Goal: Check status: Check status

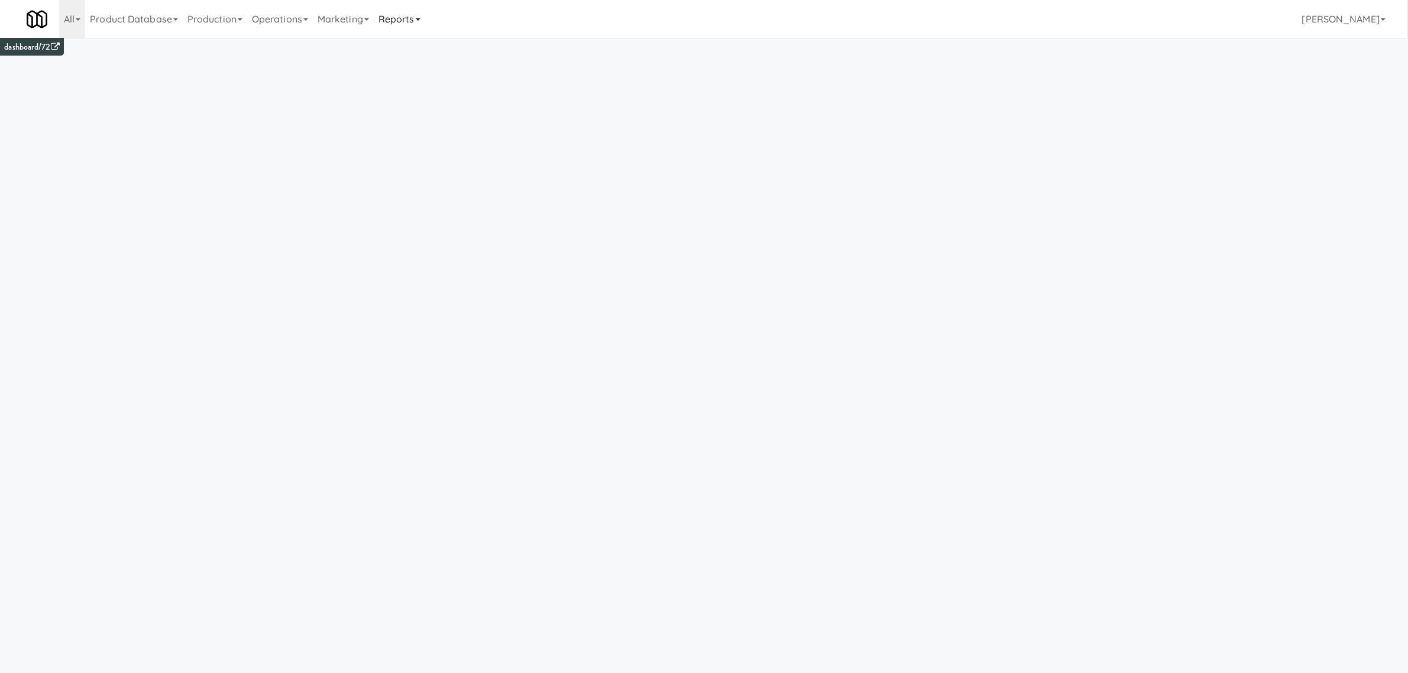
click at [403, 22] on link "Reports" at bounding box center [399, 19] width 51 height 38
click at [403, 92] on link "Payouts" at bounding box center [421, 93] width 95 height 21
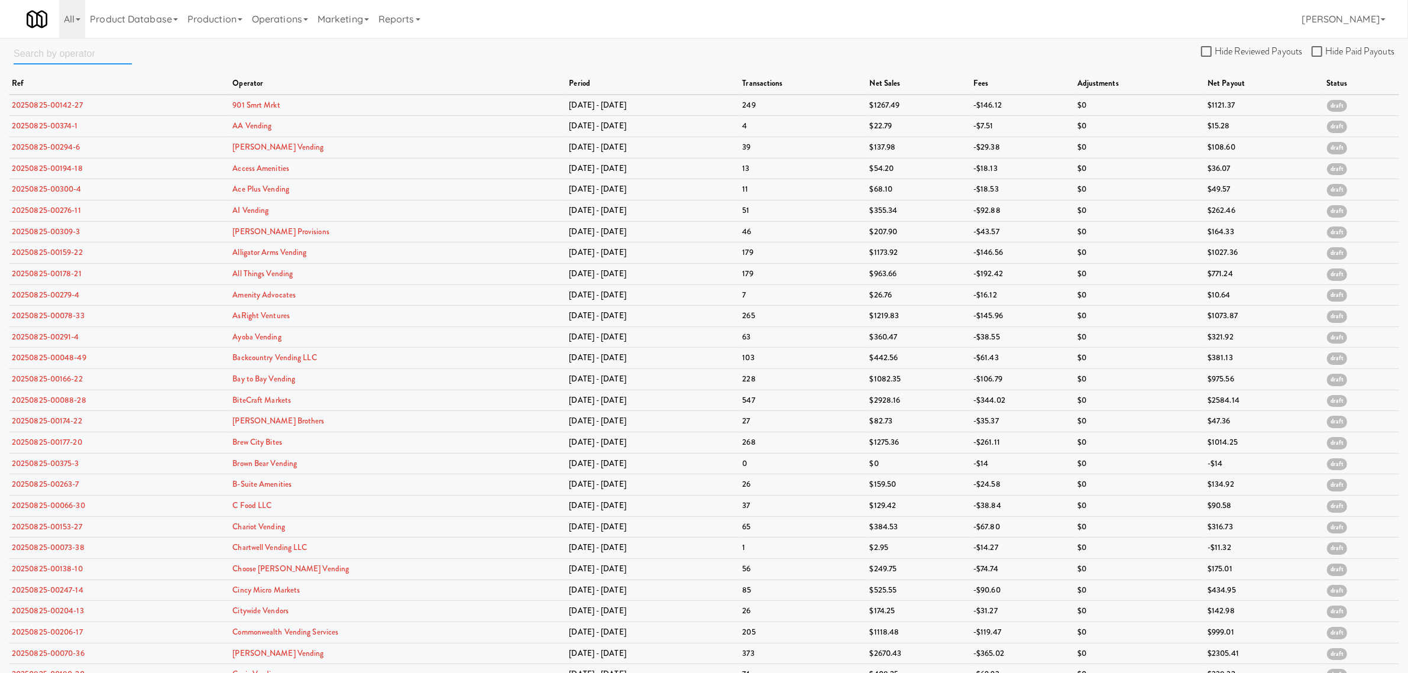
click at [59, 56] on input "text" at bounding box center [73, 54] width 118 height 22
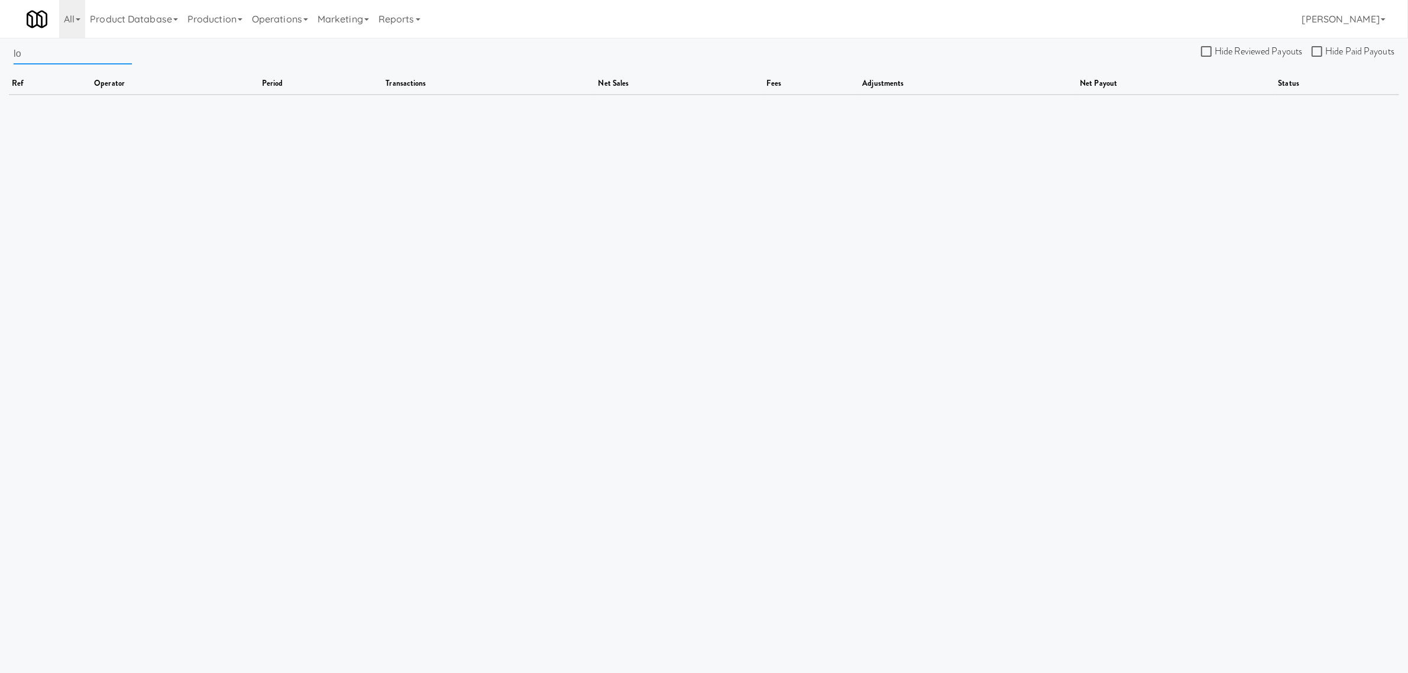
type input "l"
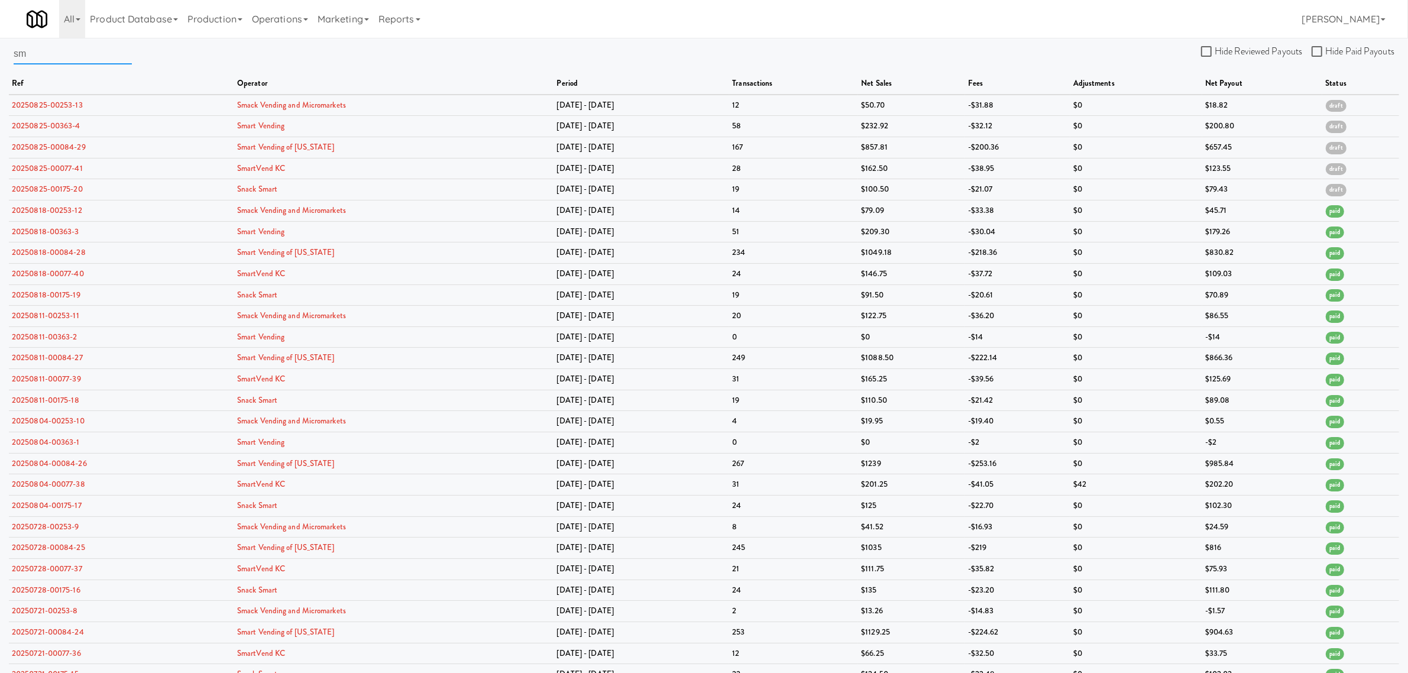
type input "s"
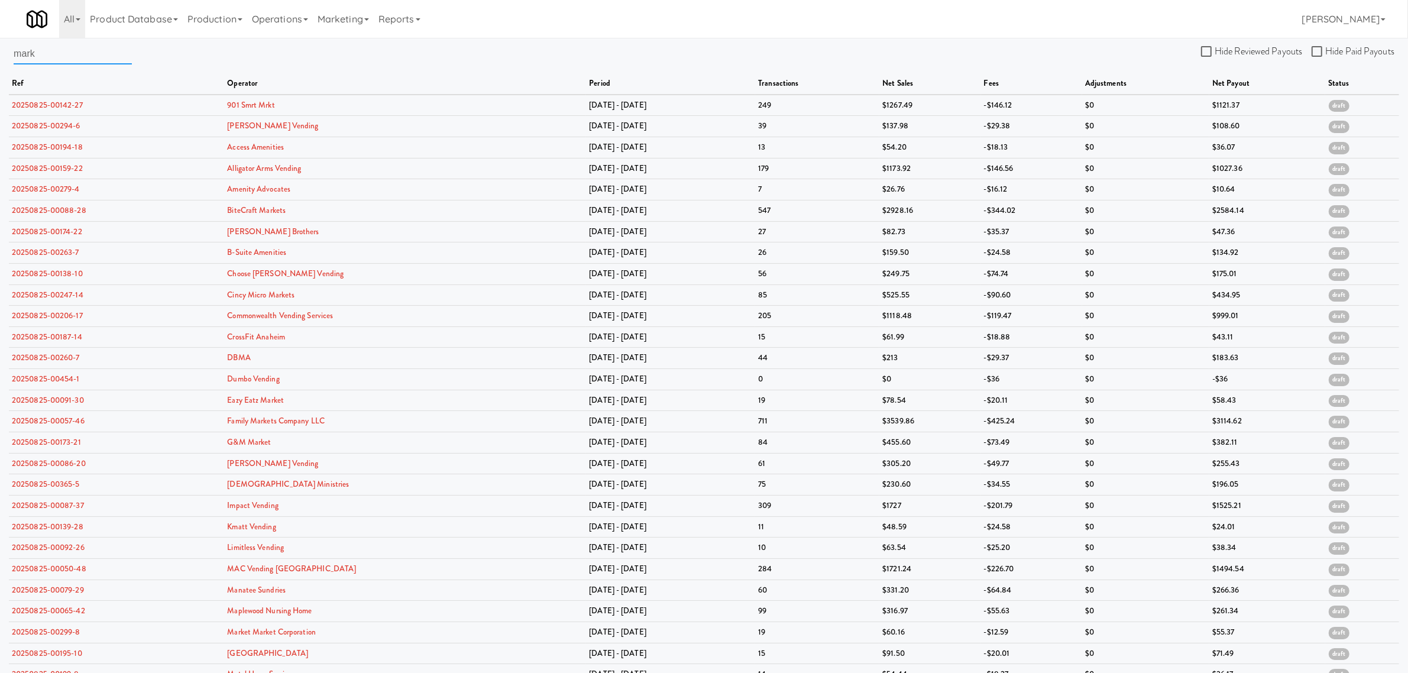
type input "mark"
click at [1208, 54] on input "Hide Reviewed Payouts" at bounding box center [1208, 51] width 14 height 9
checkbox input "true"
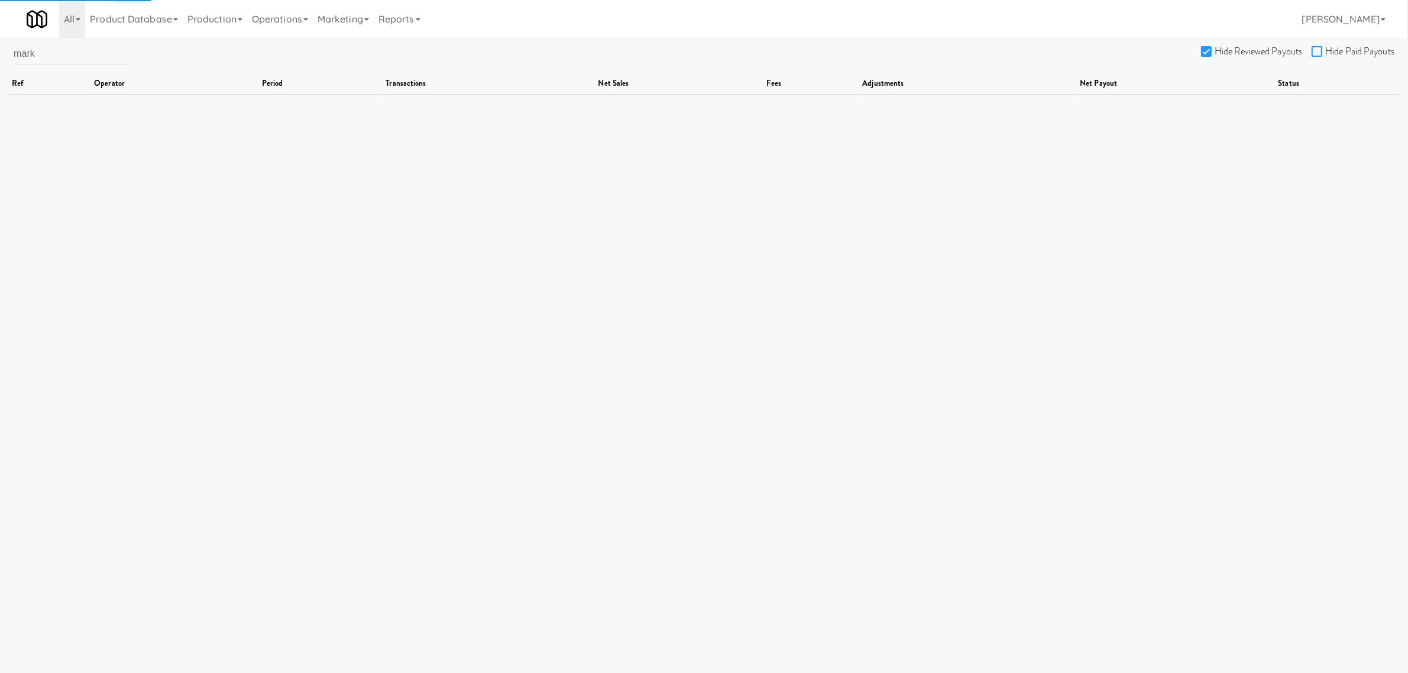
click at [1317, 48] on input "Hide Paid Payouts" at bounding box center [1319, 51] width 14 height 9
checkbox input "true"
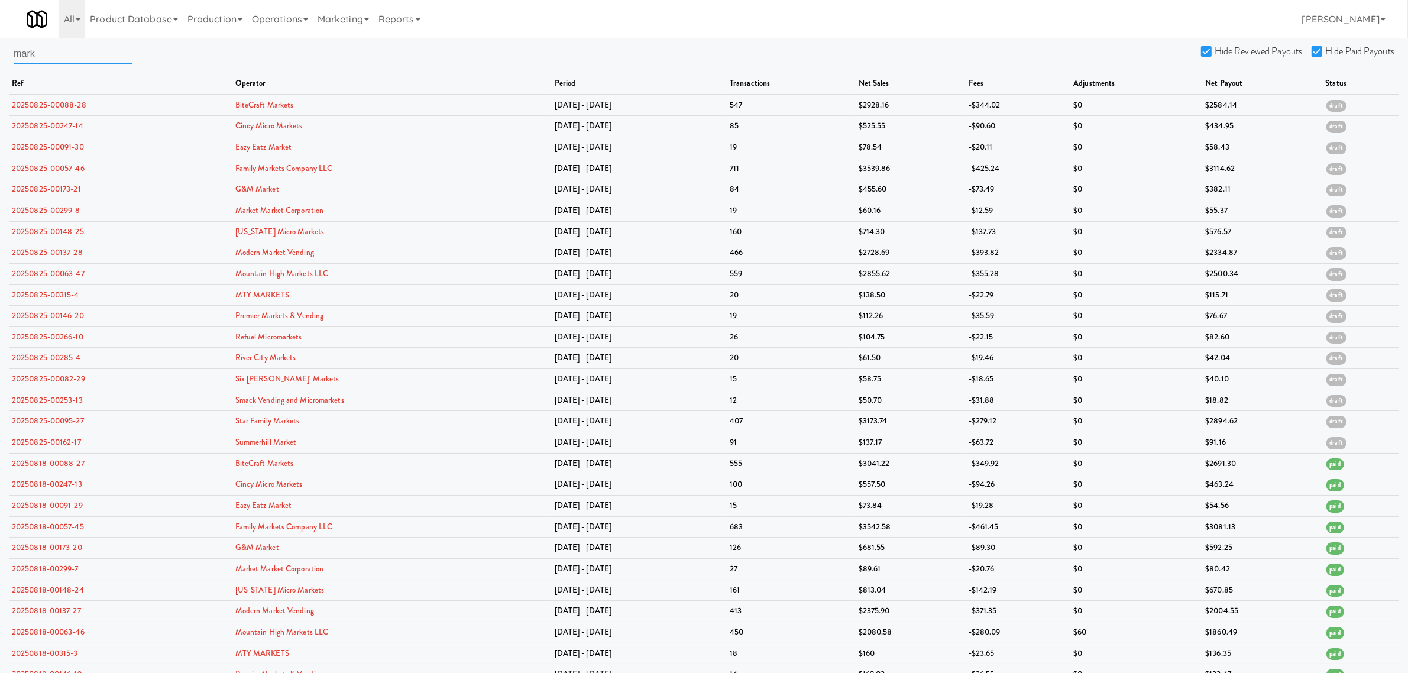
click at [57, 61] on input "mark" at bounding box center [73, 54] width 118 height 22
drag, startPoint x: 7, startPoint y: 47, endPoint x: -7, endPoint y: 46, distance: 13.7
click at [0, 46] on html "Okay Okay Select date: previous 2025-Aug next Su Mo Tu We Th Fr Sa 27 28 29 30 …" at bounding box center [704, 336] width 1408 height 673
paste input "Market Market Corporation"
type input "Market Market Corporation"
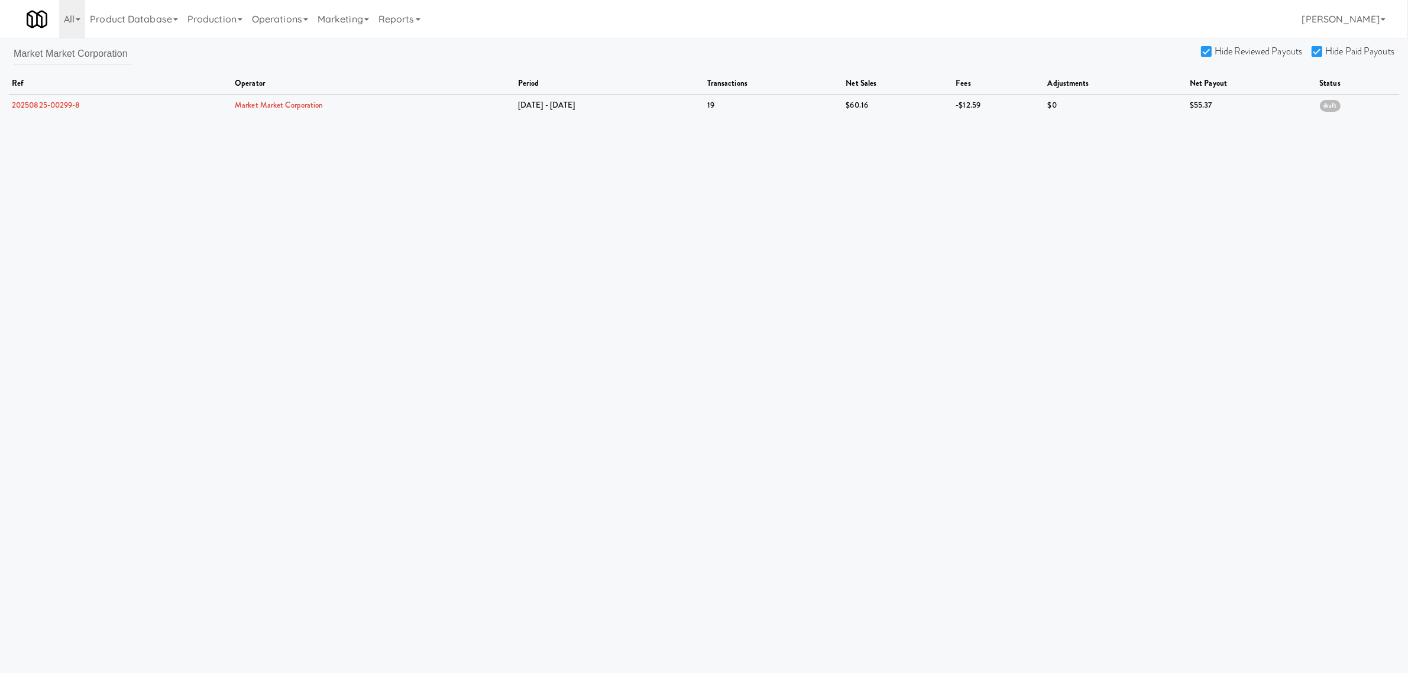
click at [1323, 48] on input "Hide Paid Payouts" at bounding box center [1319, 51] width 14 height 9
checkbox input "false"
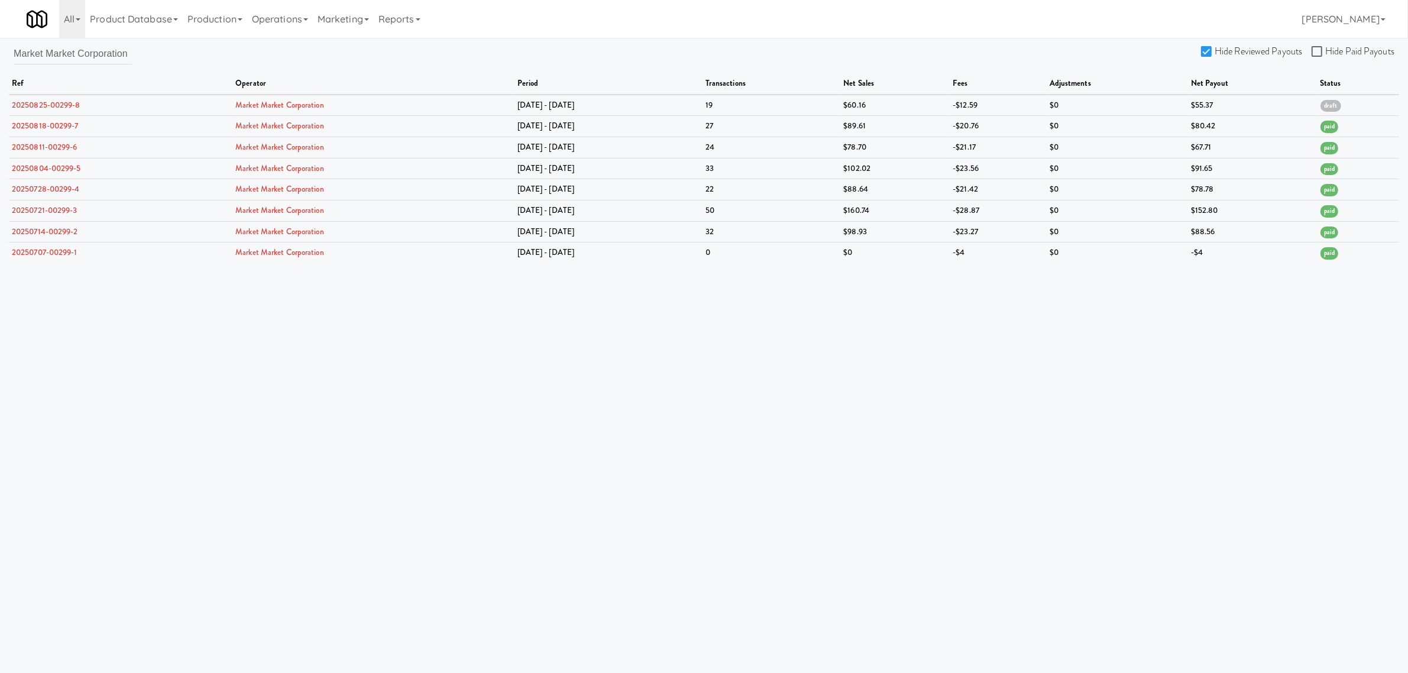
click at [1207, 51] on input "Hide Reviewed Payouts" at bounding box center [1208, 51] width 14 height 9
checkbox input "false"
